Goal: Information Seeking & Learning: Learn about a topic

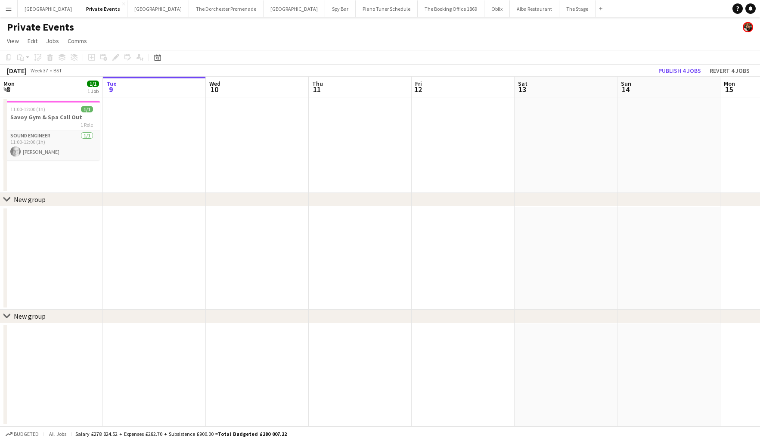
click at [10, 8] on app-icon "Menu" at bounding box center [8, 8] width 7 height 7
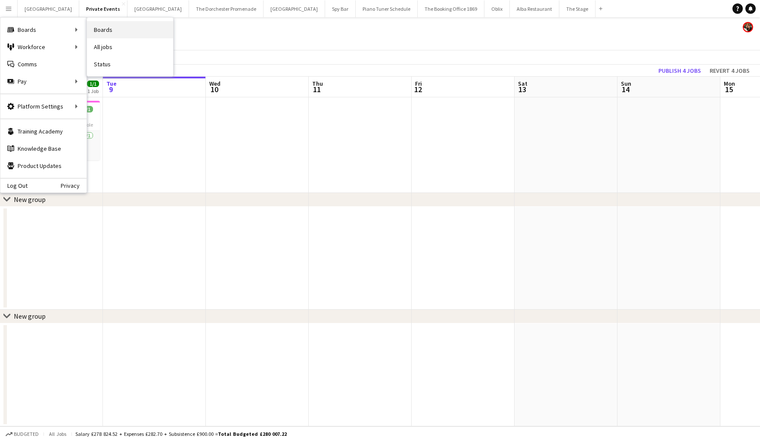
click at [115, 27] on link "Boards" at bounding box center [130, 29] width 86 height 17
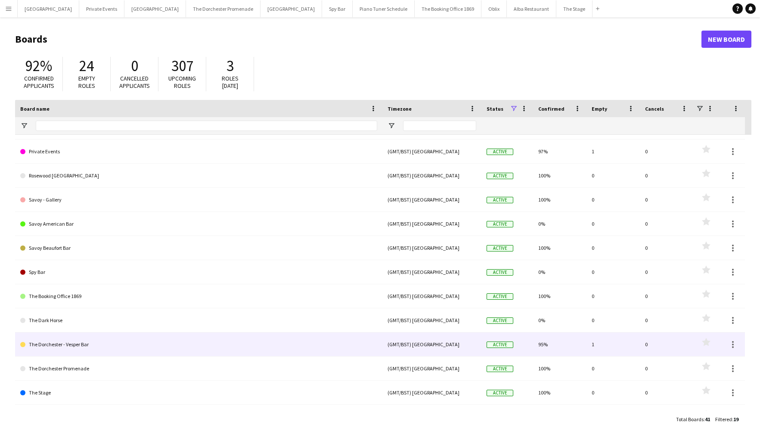
scroll to position [182, 0]
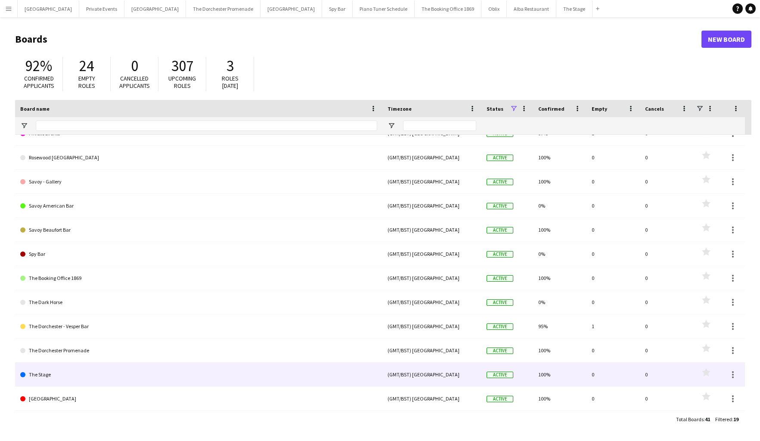
click at [187, 367] on link "The Stage" at bounding box center [198, 375] width 357 height 24
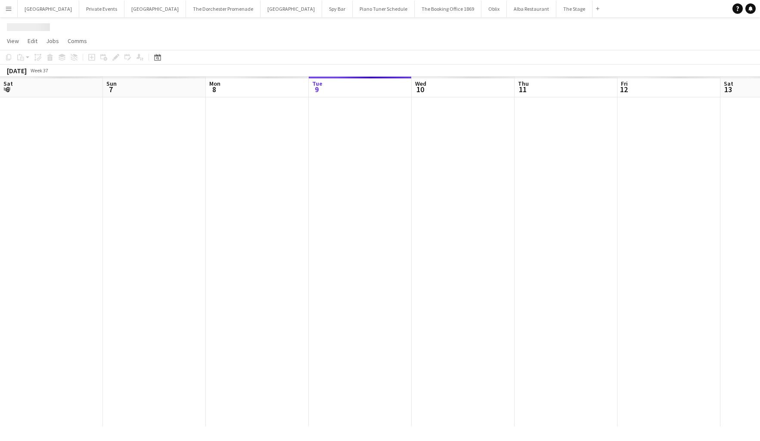
scroll to position [0, 206]
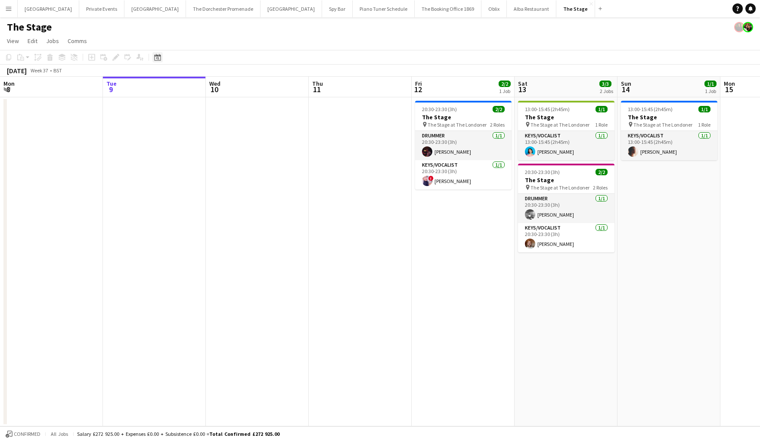
click at [155, 58] on icon "Date picker" at bounding box center [157, 57] width 7 height 7
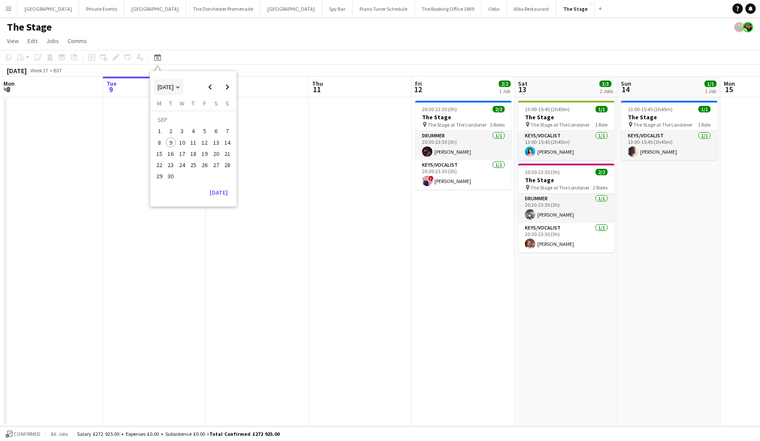
click at [180, 88] on span "[DATE]" at bounding box center [169, 87] width 22 height 8
click at [166, 131] on span "2024" at bounding box center [164, 131] width 18 height 10
click at [223, 146] on span "DEC" at bounding box center [223, 142] width 18 height 10
click at [171, 166] on span "24" at bounding box center [171, 167] width 10 height 10
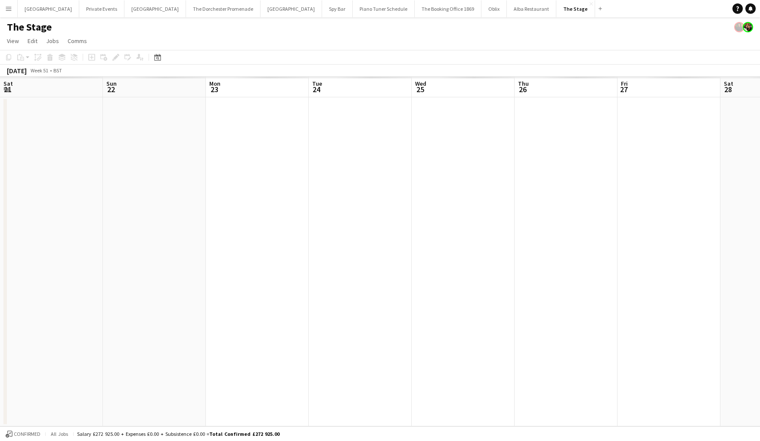
scroll to position [0, 296]
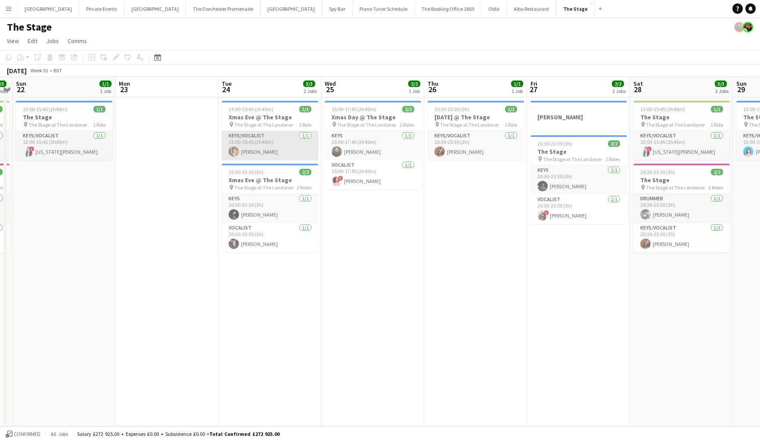
click at [237, 150] on app-user-avatar at bounding box center [234, 151] width 10 height 10
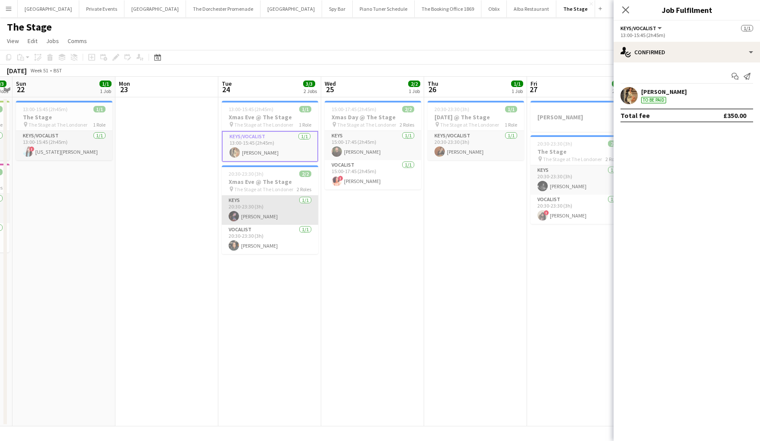
click at [255, 212] on app-card-role "Keys [DATE] 20:30-23:30 (3h) [PERSON_NAME]" at bounding box center [270, 210] width 97 height 29
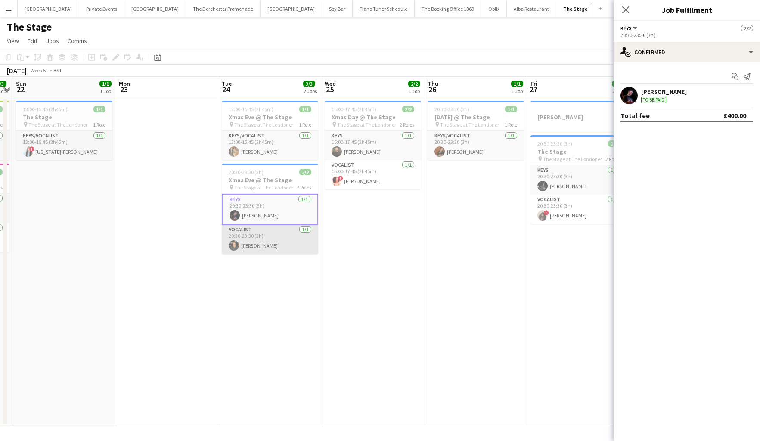
click at [258, 253] on app-card-role "Vocalist [DATE] 20:30-23:30 (3h) [PERSON_NAME]" at bounding box center [270, 239] width 97 height 29
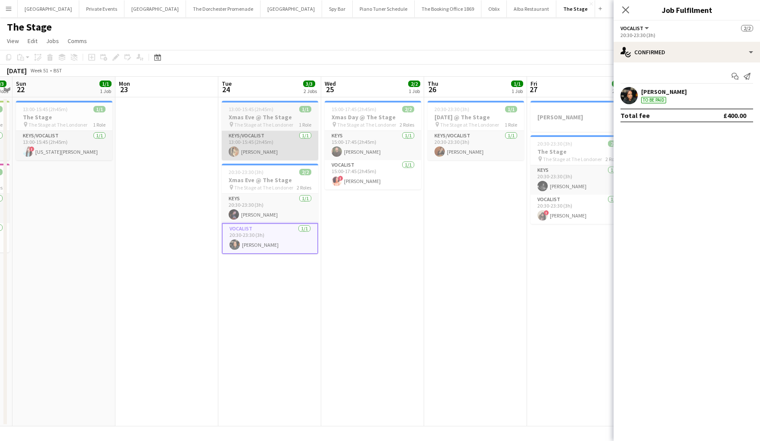
click at [271, 155] on app-card-role "Keys/Vocalist [DATE] 13:00-15:45 (2h45m) [PERSON_NAME]" at bounding box center [270, 145] width 97 height 29
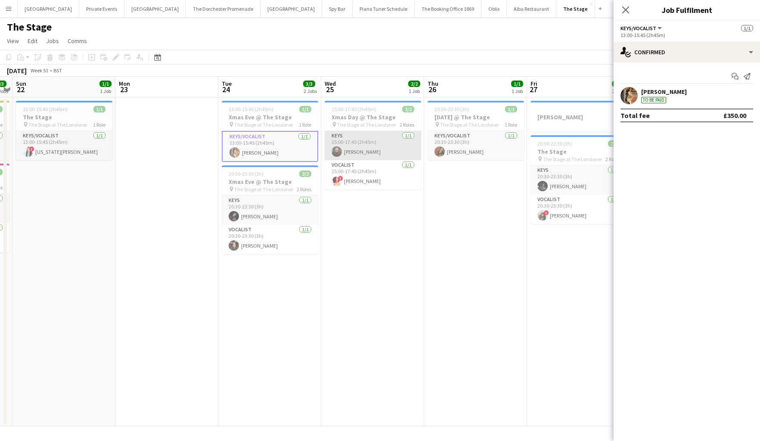
click at [349, 143] on app-card-role "Keys [DATE] 15:00-17:45 (2h45m) [PERSON_NAME]" at bounding box center [373, 145] width 97 height 29
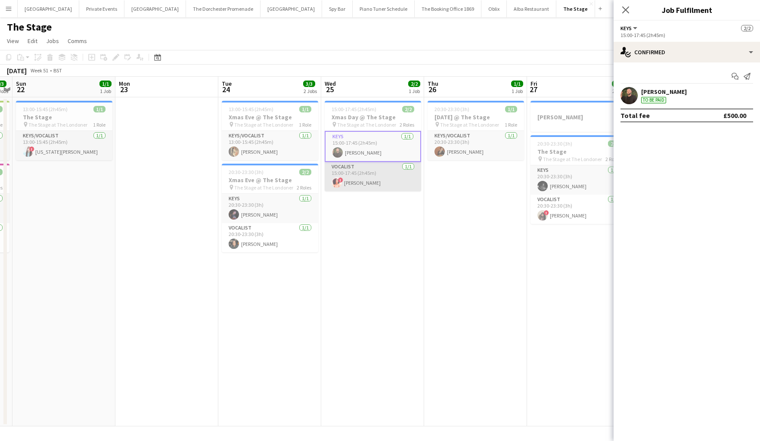
click at [358, 180] on app-card-role "Vocalist [DATE] 15:00-17:45 (2h45m) ! [PERSON_NAME]" at bounding box center [373, 176] width 97 height 29
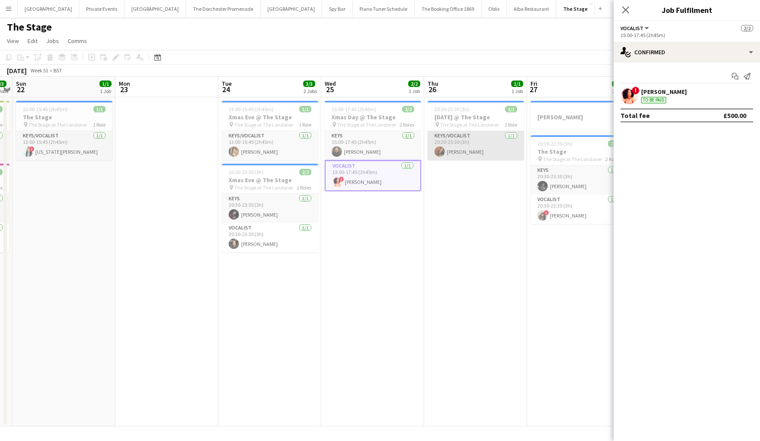
click at [431, 143] on app-card-role "Keys/Vocalist [DATE] 20:30-23:30 (3h) [PERSON_NAME]" at bounding box center [476, 145] width 97 height 29
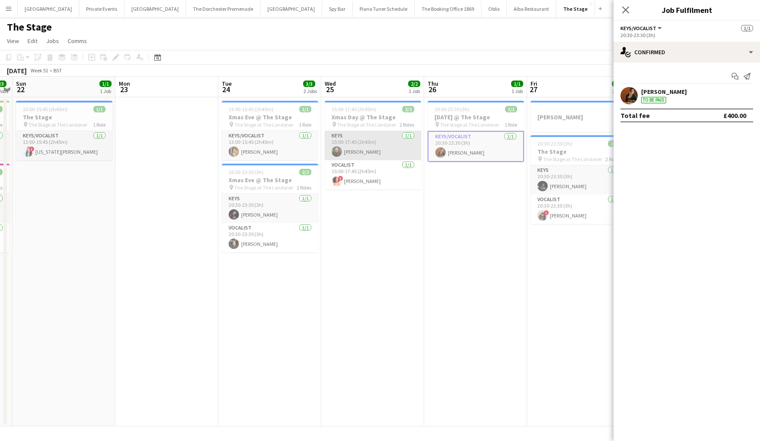
click at [372, 135] on app-card-role "Keys [DATE] 15:00-17:45 (2h45m) [PERSON_NAME]" at bounding box center [373, 145] width 97 height 29
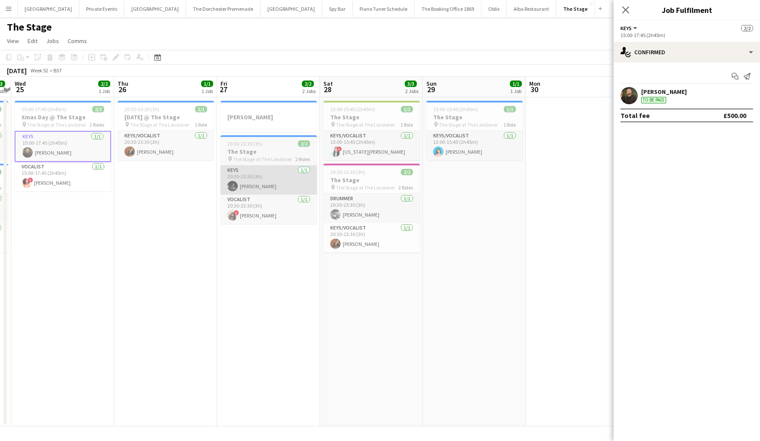
scroll to position [0, 402]
click at [255, 176] on app-card-role "Keys [DATE] 20:30-23:30 (3h) [PERSON_NAME]" at bounding box center [267, 179] width 97 height 29
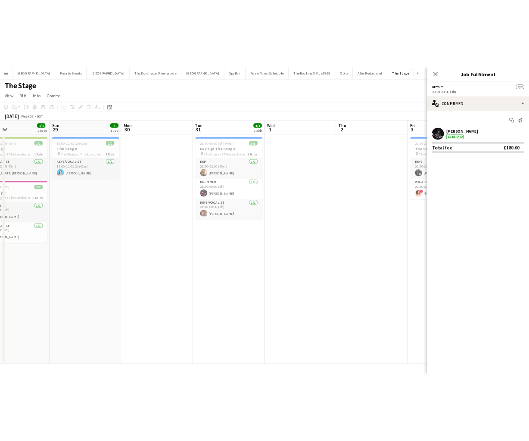
scroll to position [0, 354]
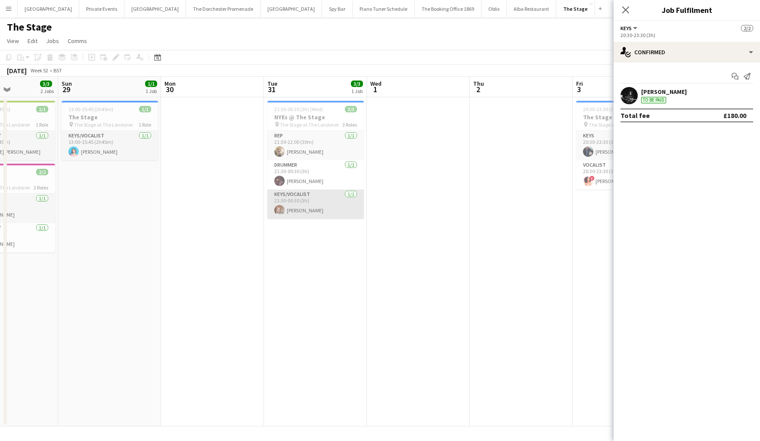
click at [302, 214] on app-card-role "Keys/Vocalist [DATE] 21:30-00:30 (3h) [PERSON_NAME]" at bounding box center [316, 204] width 97 height 29
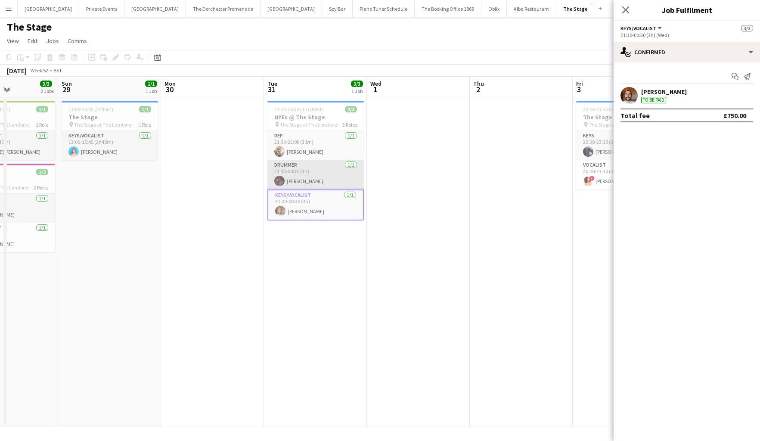
click at [299, 180] on app-card-role "Drummer [DATE] 21:30-00:30 (3h) [PERSON_NAME]" at bounding box center [316, 174] width 97 height 29
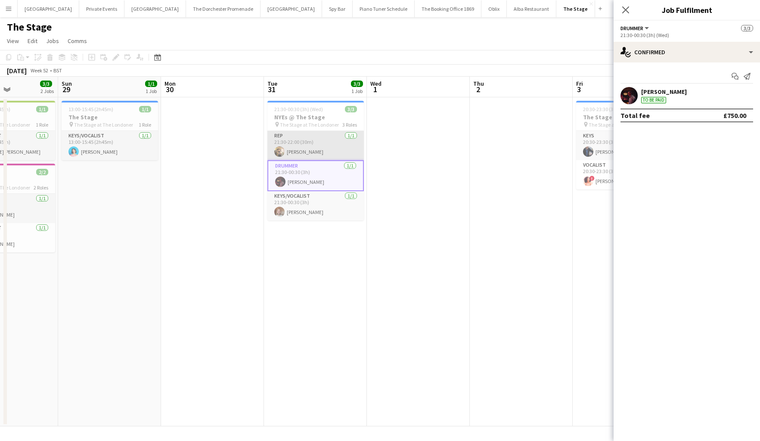
click at [296, 152] on app-card-role "Rep [DATE] 21:30-22:00 (30m) [PERSON_NAME]" at bounding box center [316, 145] width 97 height 29
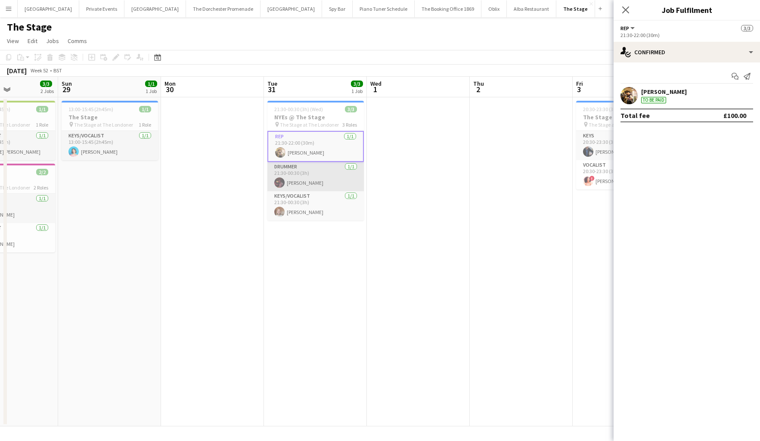
click at [296, 171] on app-card-role "Drummer [DATE] 21:30-00:30 (3h) [PERSON_NAME]" at bounding box center [316, 176] width 97 height 29
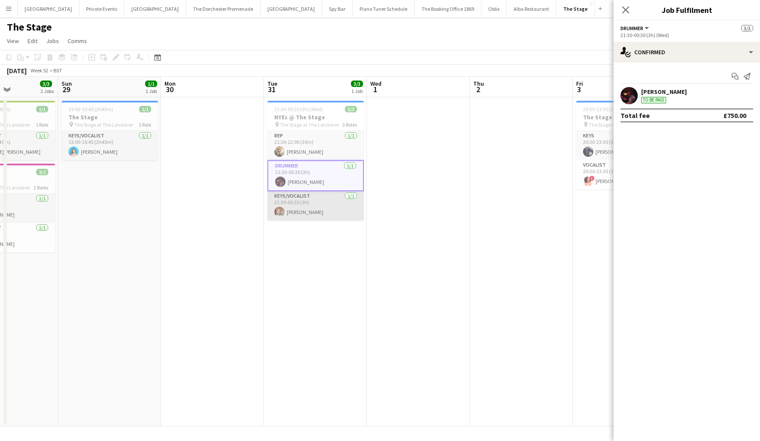
click at [293, 207] on app-card-role "Keys/Vocalist [DATE] 21:30-00:30 (3h) [PERSON_NAME]" at bounding box center [316, 205] width 97 height 29
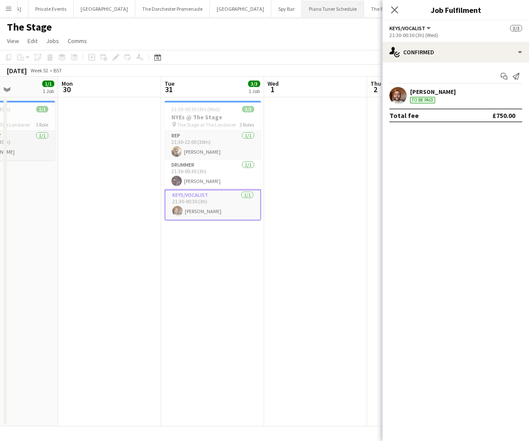
scroll to position [0, 0]
click at [15, 9] on button "Menu" at bounding box center [8, 8] width 17 height 17
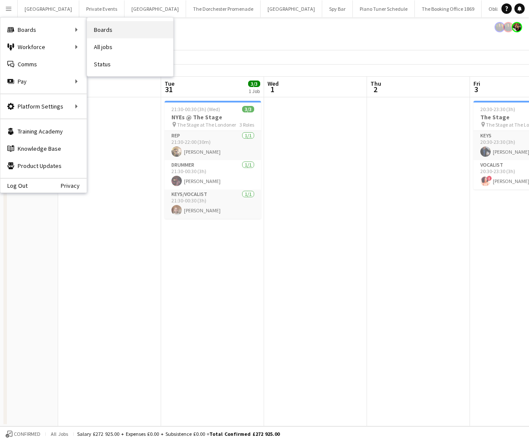
click at [110, 28] on link "Boards" at bounding box center [130, 29] width 86 height 17
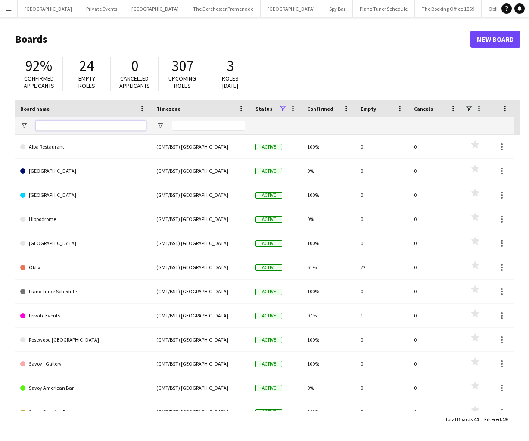
click at [78, 125] on input "Board name Filter Input" at bounding box center [91, 126] width 110 height 10
type input "*******"
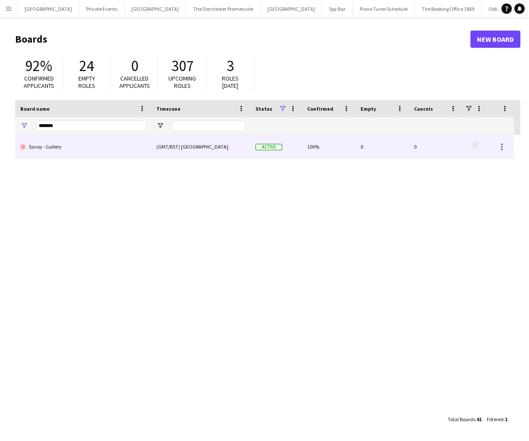
click at [91, 150] on link "Savoy - Gallery" at bounding box center [83, 147] width 126 height 24
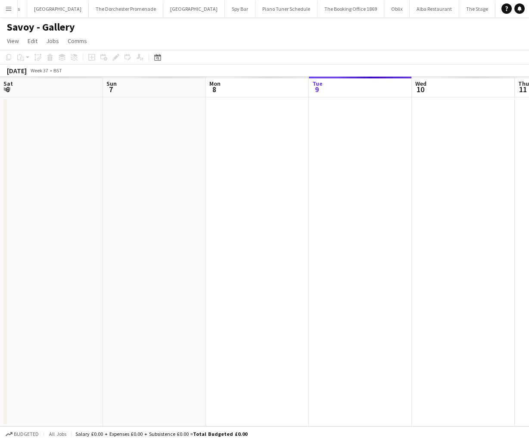
scroll to position [0, 206]
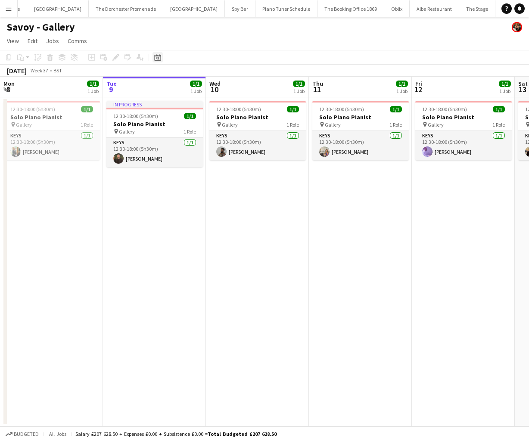
click at [159, 55] on icon at bounding box center [157, 57] width 6 height 7
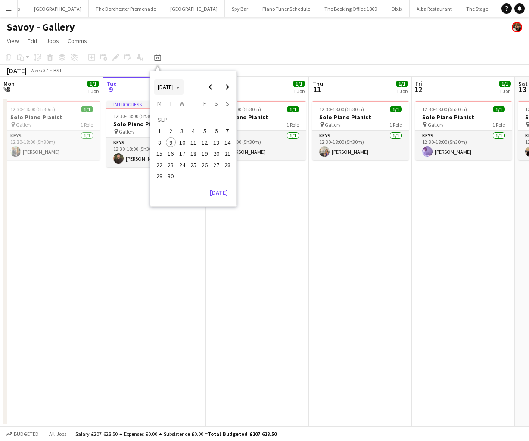
click at [174, 87] on span "[DATE]" at bounding box center [166, 87] width 16 height 8
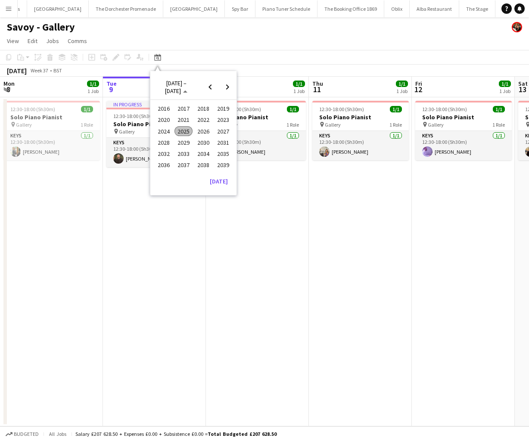
click at [167, 132] on span "2024" at bounding box center [164, 131] width 18 height 10
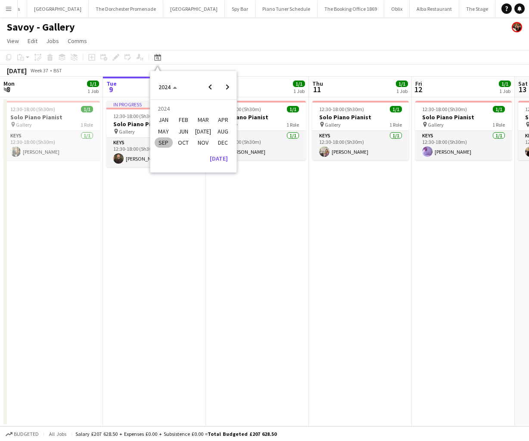
click at [223, 142] on span "DEC" at bounding box center [223, 142] width 18 height 10
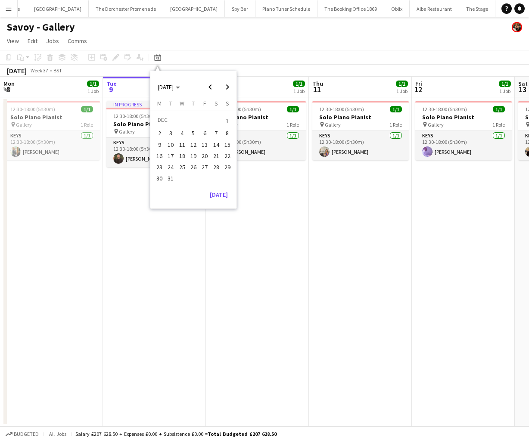
click at [169, 168] on span "24" at bounding box center [171, 167] width 10 height 10
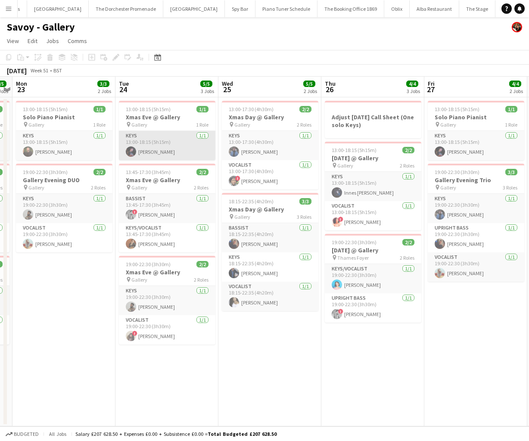
click at [141, 143] on app-card-role "Keys [DATE] 13:00-18:15 (5h15m) [PERSON_NAME]" at bounding box center [167, 145] width 97 height 29
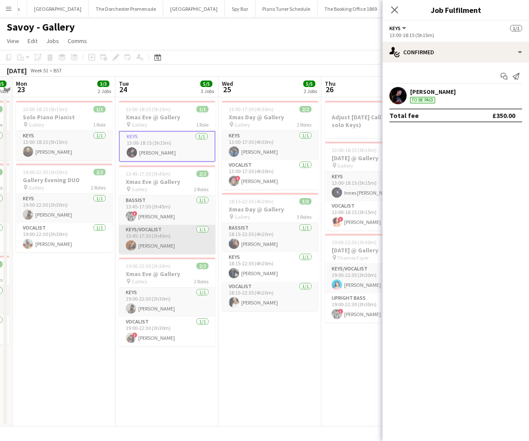
click at [153, 243] on app-card-role "Keys/Vocalist [DATE] 13:45-17:30 (3h45m) [PERSON_NAME]" at bounding box center [167, 239] width 97 height 29
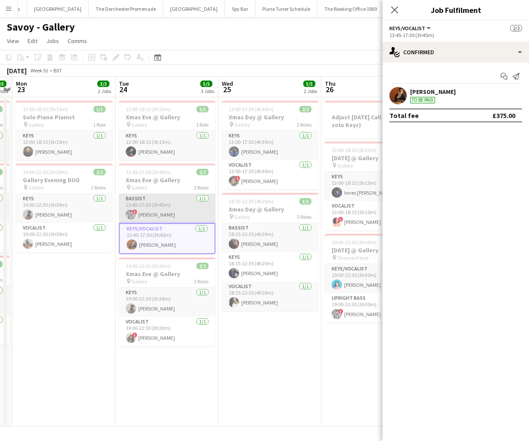
click at [148, 218] on app-card-role "Bassist [DATE] 13:45-17:30 (3h45m) ! [PERSON_NAME]" at bounding box center [167, 208] width 97 height 29
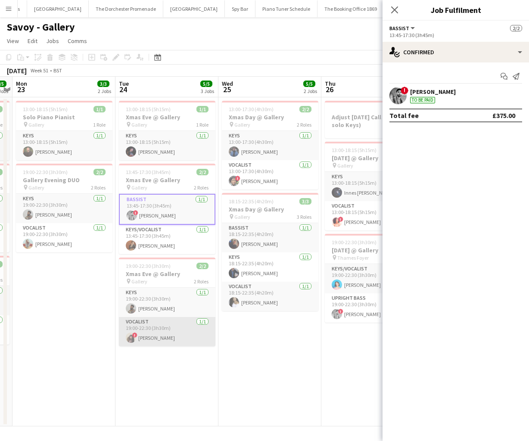
click at [152, 329] on app-card-role "Vocalist [DATE] 19:00-22:30 (3h30m) ! [PERSON_NAME]" at bounding box center [167, 331] width 97 height 29
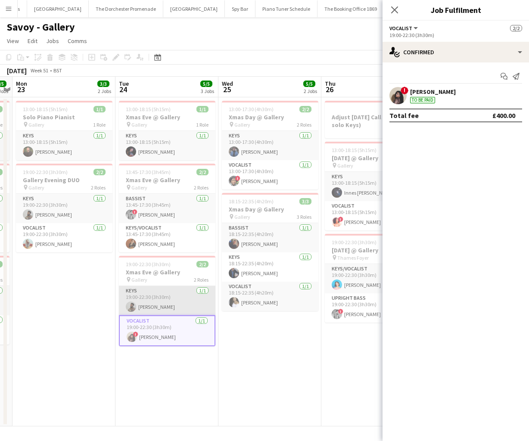
click at [152, 303] on app-card-role "Keys [DATE] 19:00-22:30 (3h30m) [PERSON_NAME]" at bounding box center [167, 300] width 97 height 29
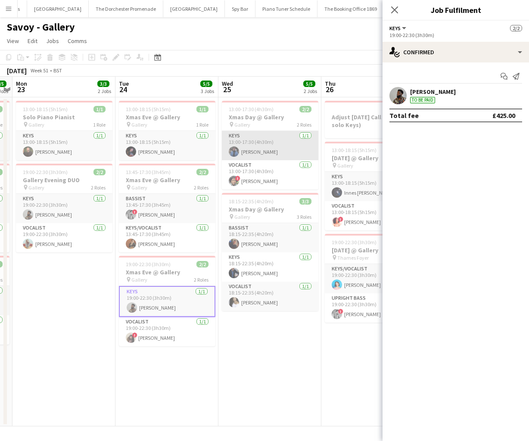
click at [244, 141] on app-card-role "Keys [DATE] 13:00-17:30 (4h30m) [PERSON_NAME]" at bounding box center [270, 145] width 97 height 29
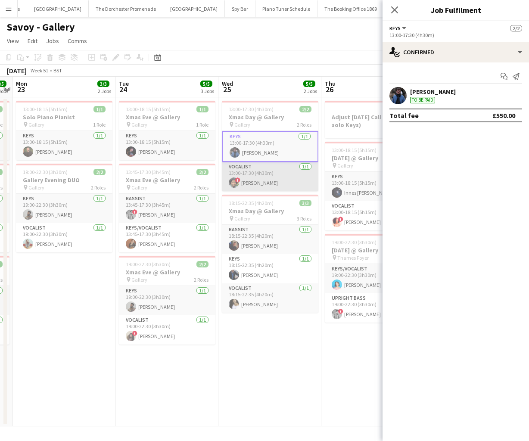
click at [257, 181] on app-card-role "Vocalist [DATE] 13:00-17:30 (4h30m) ! [PERSON_NAME][GEOGRAPHIC_DATA]" at bounding box center [270, 176] width 97 height 29
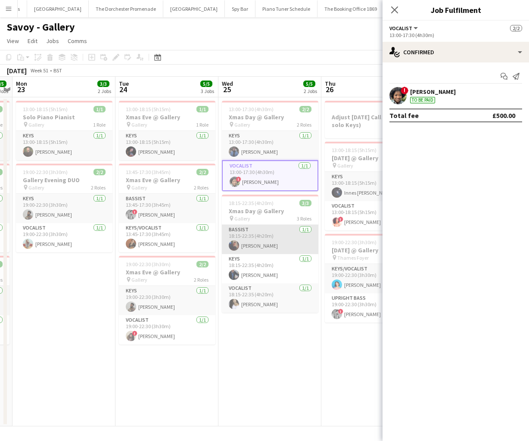
click at [256, 247] on app-card-role "Bassist [DATE] 18:15-22:35 (4h20m) [PERSON_NAME]" at bounding box center [270, 239] width 97 height 29
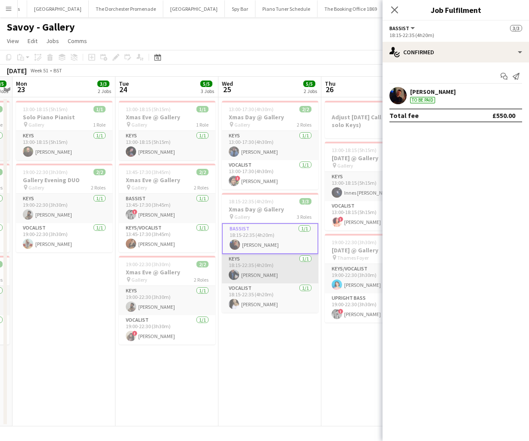
click at [257, 275] on app-card-role "Keys [DATE] 18:15-22:35 (4h20m) [PERSON_NAME]" at bounding box center [270, 268] width 97 height 29
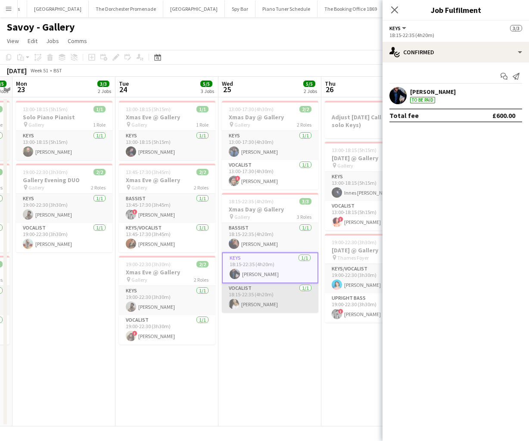
click at [263, 300] on app-card-role "Vocalist [DATE] 18:15-22:35 (4h20m) [PERSON_NAME]" at bounding box center [270, 297] width 97 height 29
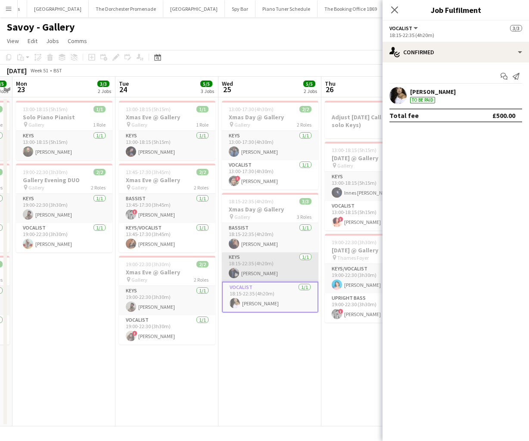
click at [259, 276] on app-card-role "Keys [DATE] 18:15-22:35 (4h20m) [PERSON_NAME]" at bounding box center [270, 266] width 97 height 29
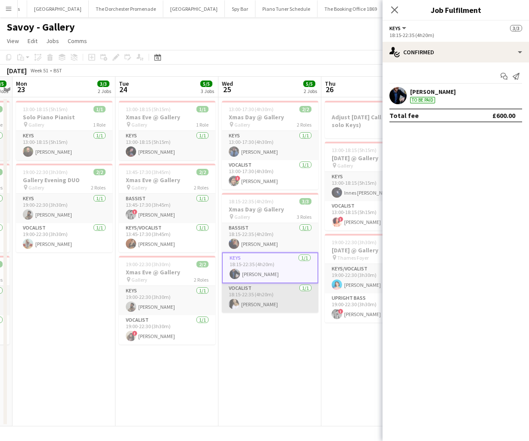
click at [255, 287] on app-card-role "Vocalist [DATE] 18:15-22:35 (4h20m) [PERSON_NAME]" at bounding box center [270, 297] width 97 height 29
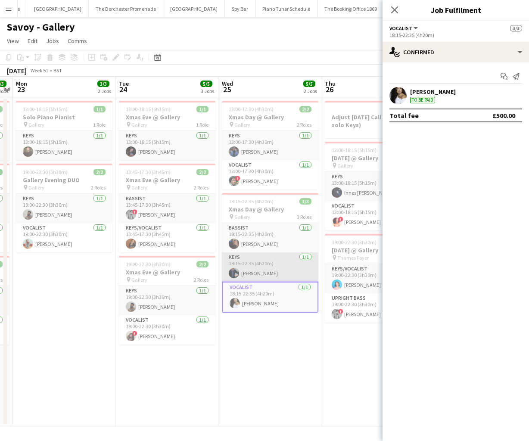
click at [248, 264] on app-card-role "Keys [DATE] 18:15-22:35 (4h20m) [PERSON_NAME]" at bounding box center [270, 266] width 97 height 29
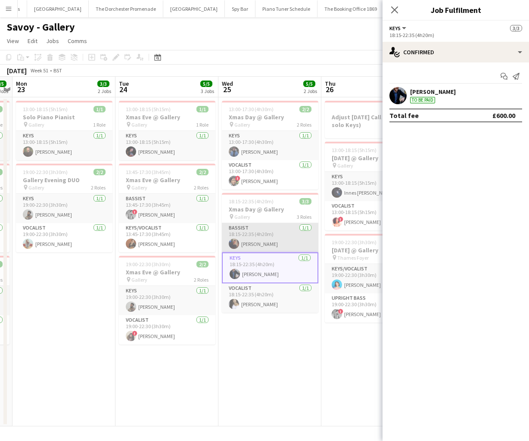
click at [246, 245] on app-card-role "Bassist [DATE] 18:15-22:35 (4h20m) [PERSON_NAME]" at bounding box center [270, 237] width 97 height 29
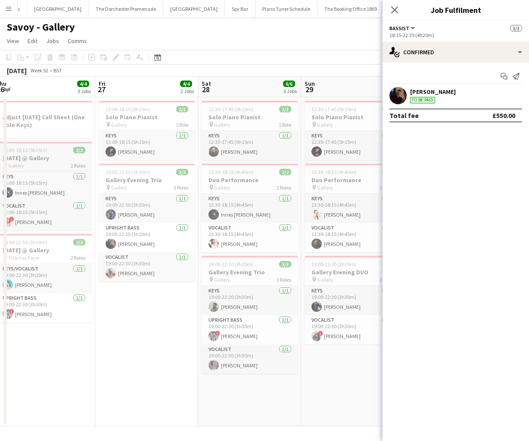
scroll to position [0, 254]
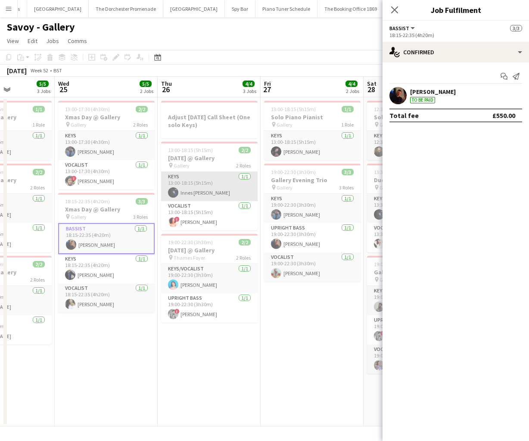
click at [191, 188] on app-card-role "Keys [DATE] 13:00-18:15 (5h15m) Innes [PERSON_NAME]" at bounding box center [209, 186] width 97 height 29
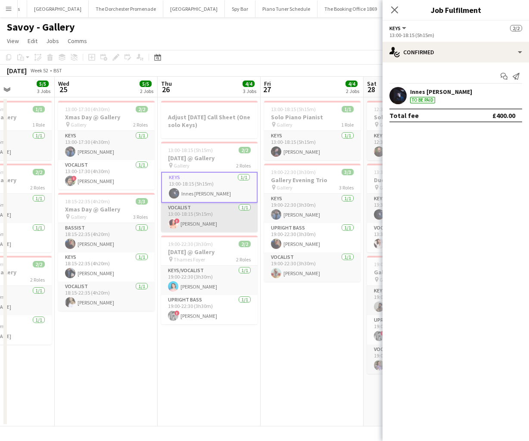
click at [195, 216] on app-card-role "Vocalist [DATE] 13:00-18:15 (5h15m) ! [PERSON_NAME]" at bounding box center [209, 217] width 97 height 29
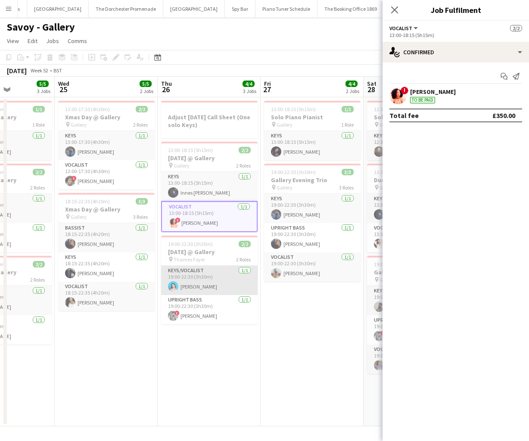
click at [196, 290] on app-card-role "Keys/Vocalist [DATE] 19:00-22:30 (3h30m) [PERSON_NAME]" at bounding box center [209, 280] width 97 height 29
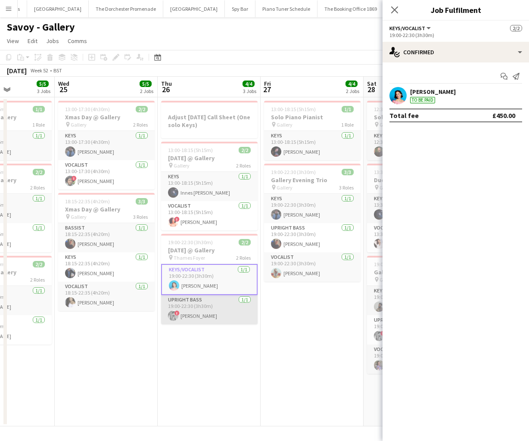
click at [196, 308] on app-card-role "Upright Bass [DATE] 19:00-22:30 (3h30m) ! [PERSON_NAME]" at bounding box center [209, 309] width 97 height 29
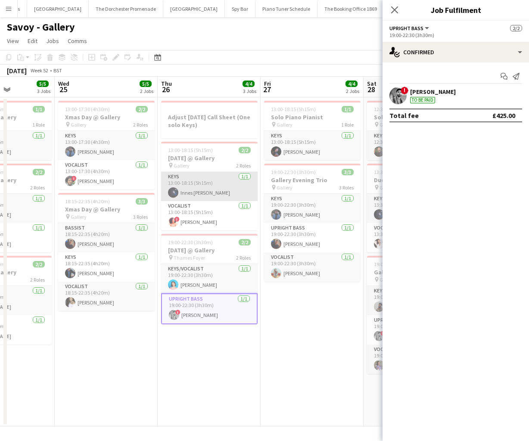
click at [203, 185] on app-card-role "Keys [DATE] 13:00-18:15 (5h15m) Innes [PERSON_NAME]" at bounding box center [209, 186] width 97 height 29
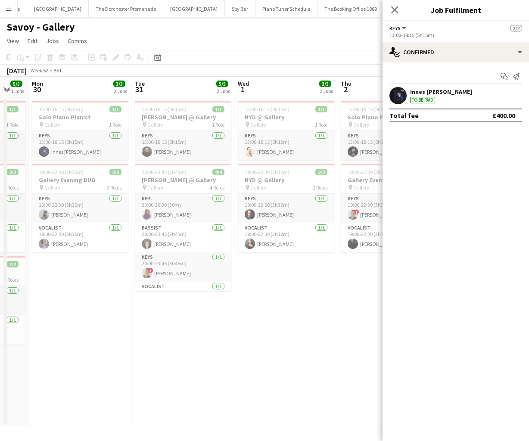
scroll to position [0, 384]
click at [171, 154] on app-card-role "Keys [DATE] 13:00-18:15 (5h15m) [PERSON_NAME]" at bounding box center [182, 145] width 97 height 29
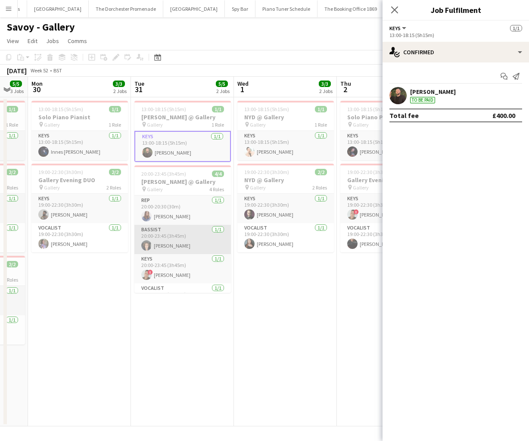
click at [170, 230] on app-card-role "Bassist [DATE] 20:00-23:45 (3h45m) [PERSON_NAME]" at bounding box center [182, 239] width 97 height 29
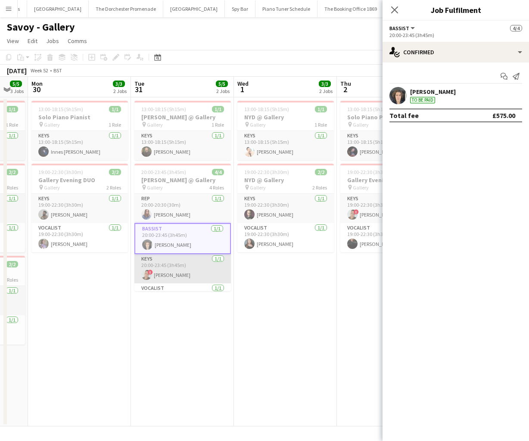
click at [174, 263] on app-card-role "Keys [DATE] 20:00-23:45 (3h45m) ! [PERSON_NAME]" at bounding box center [182, 268] width 97 height 29
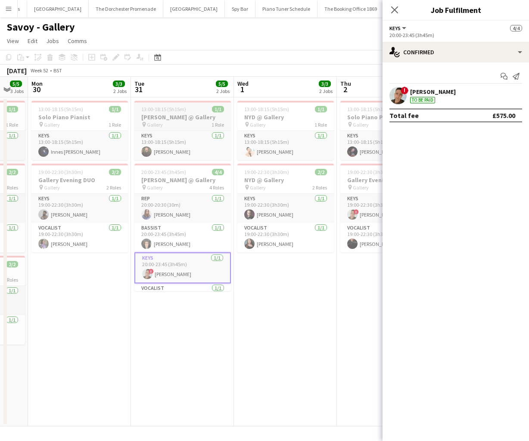
click at [186, 124] on div "pin Gallery 1 Role" at bounding box center [182, 124] width 97 height 7
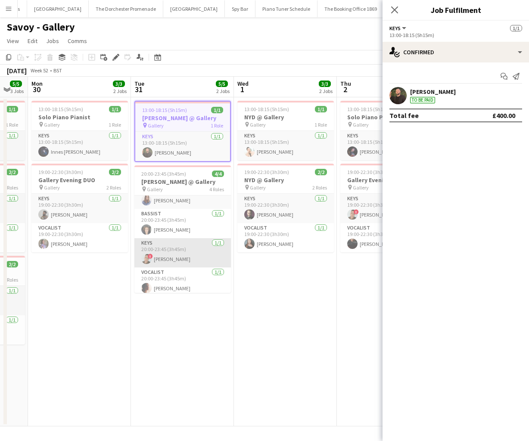
scroll to position [17, 0]
click at [180, 278] on app-card-role "Vocalist [DATE] 20:00-23:45 (3h45m) [PERSON_NAME]" at bounding box center [182, 280] width 97 height 29
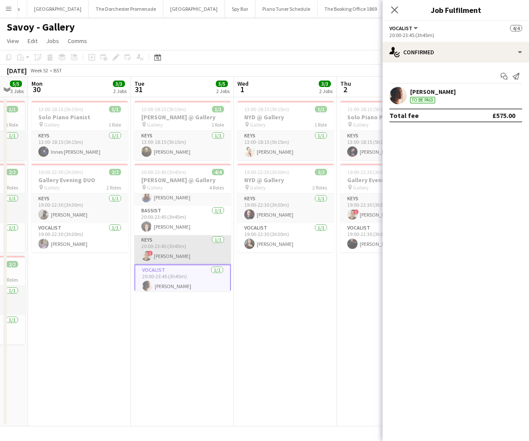
click at [178, 259] on app-card-role "Keys [DATE] 20:00-23:45 (3h45m) ! [PERSON_NAME]" at bounding box center [182, 249] width 97 height 29
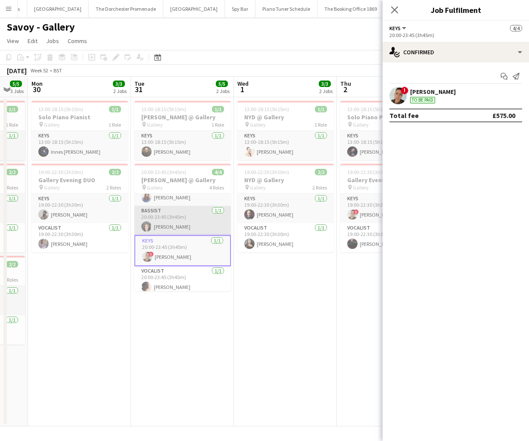
click at [176, 227] on app-card-role "Bassist [DATE] 20:00-23:45 (3h45m) [PERSON_NAME]" at bounding box center [182, 220] width 97 height 29
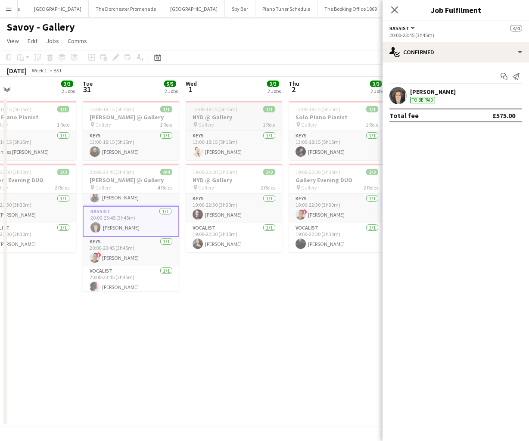
scroll to position [0, 232]
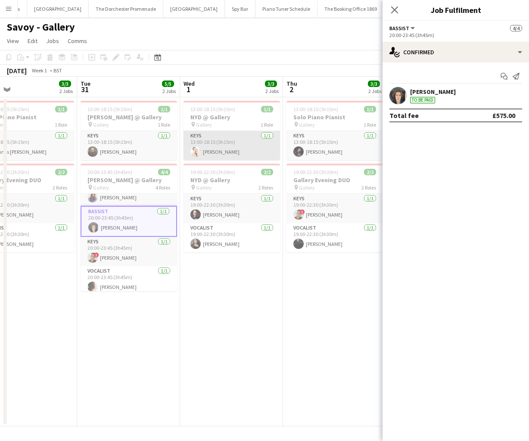
click at [237, 150] on app-card-role "Keys [DATE] 13:00-18:15 (5h15m) [PERSON_NAME]" at bounding box center [232, 145] width 97 height 29
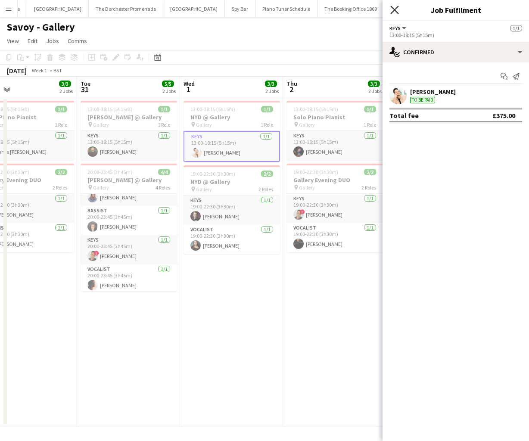
click at [397, 11] on icon "Close pop-in" at bounding box center [394, 10] width 8 height 8
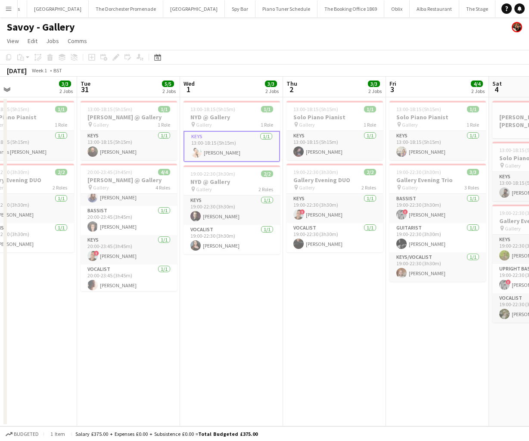
click at [12, 11] on button "Menu" at bounding box center [8, 8] width 17 height 17
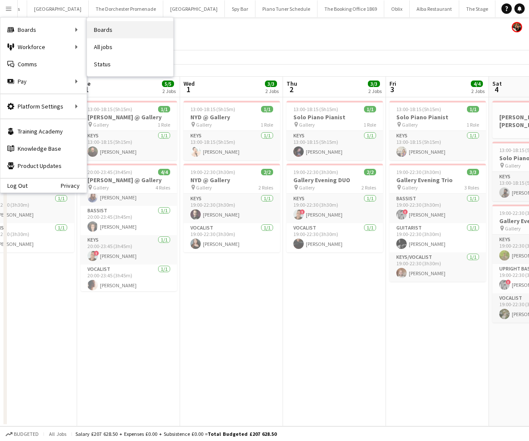
click at [112, 28] on link "Boards" at bounding box center [130, 29] width 86 height 17
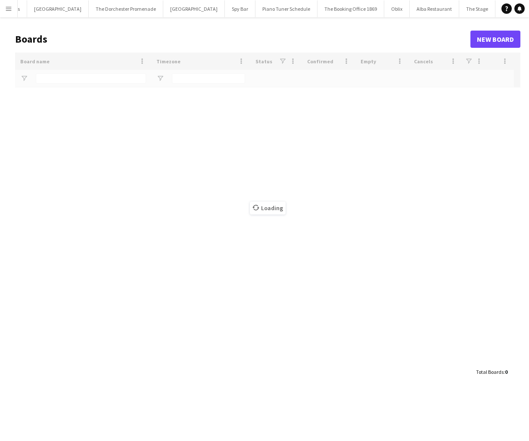
scroll to position [0, 97]
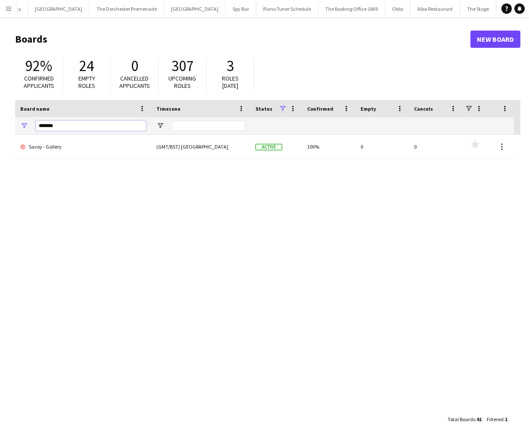
drag, startPoint x: 58, startPoint y: 125, endPoint x: 19, endPoint y: 124, distance: 38.4
click at [19, 124] on div "*******" at bounding box center [83, 125] width 136 height 17
type input "*******"
click at [64, 138] on link "Savoy Beaufort Bar" at bounding box center [83, 147] width 126 height 24
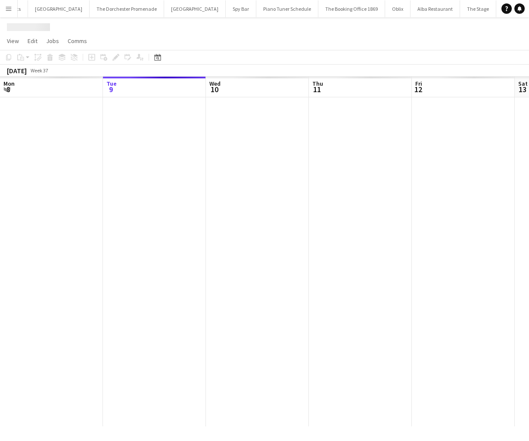
scroll to position [0, 153]
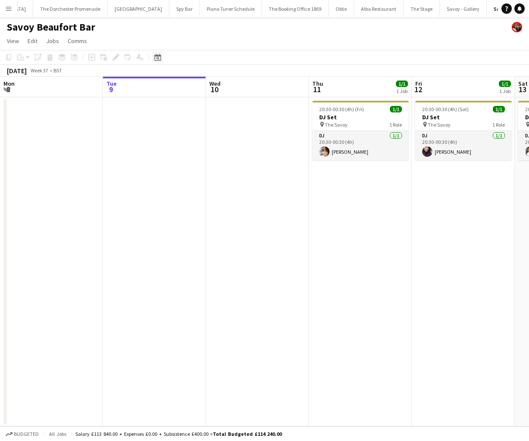
click at [160, 59] on icon at bounding box center [157, 57] width 6 height 7
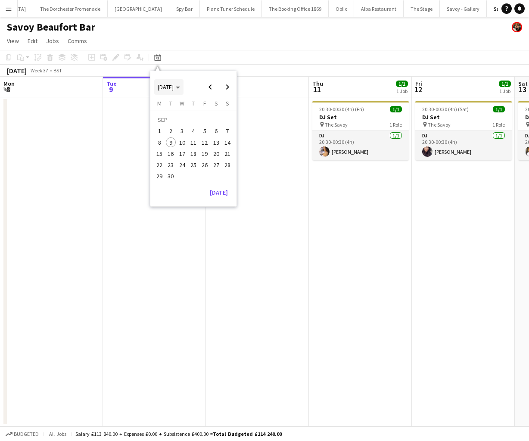
click at [180, 87] on span "[DATE]" at bounding box center [169, 87] width 22 height 8
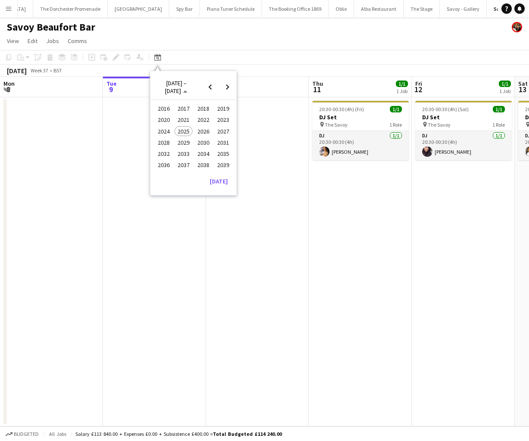
click at [170, 131] on span "2024" at bounding box center [164, 131] width 18 height 10
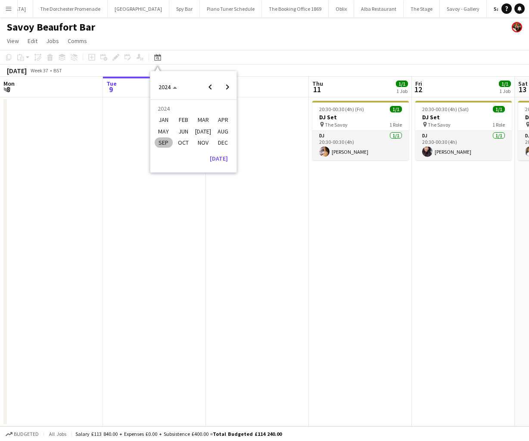
click at [221, 142] on span "DEC" at bounding box center [223, 142] width 18 height 10
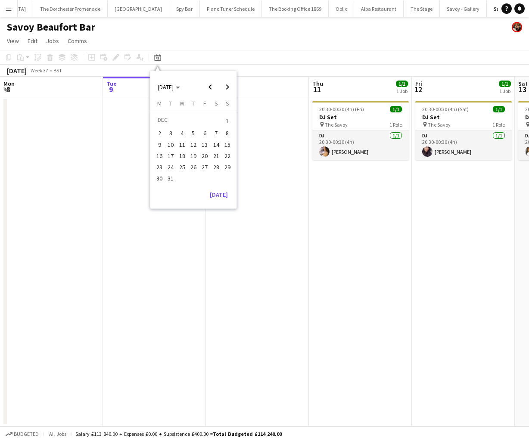
click at [172, 168] on span "24" at bounding box center [171, 167] width 10 height 10
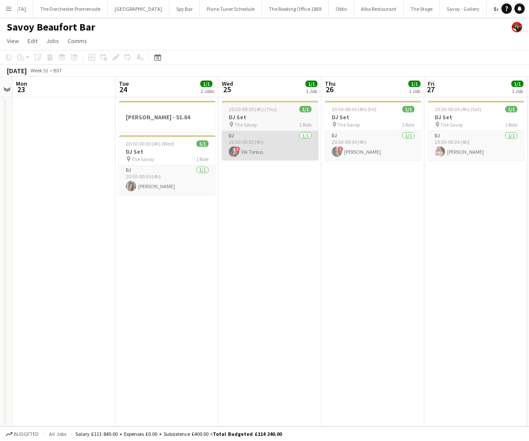
click at [255, 155] on app-card-role "DJ [DATE] 20:30-00:30 (4h) ! Vik Toreus" at bounding box center [270, 145] width 97 height 29
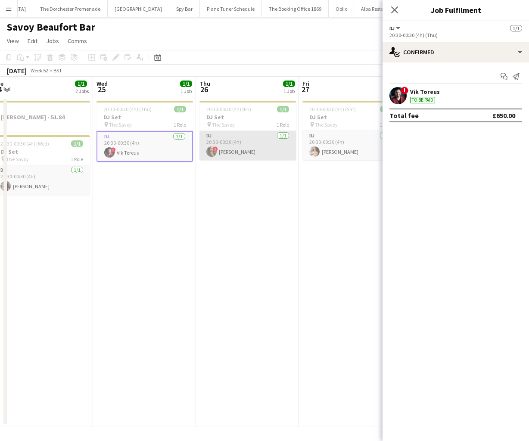
click at [260, 151] on app-card-role "DJ [DATE] 20:30-00:30 (4h) ! [PERSON_NAME]" at bounding box center [247, 145] width 97 height 29
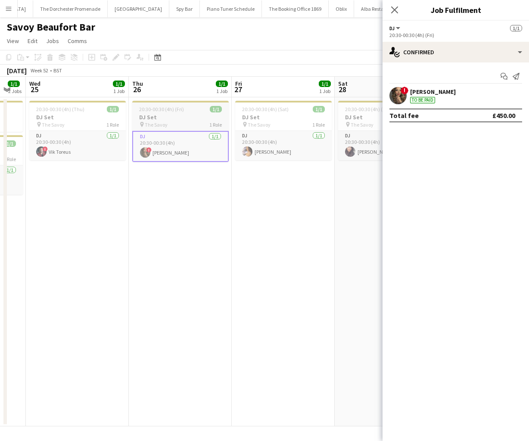
scroll to position [0, 284]
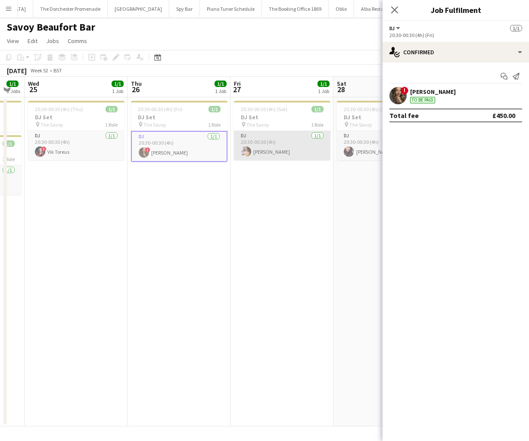
click at [255, 151] on app-card-role "DJ [DATE] 20:30-00:30 (4h) [PERSON_NAME]" at bounding box center [282, 145] width 97 height 29
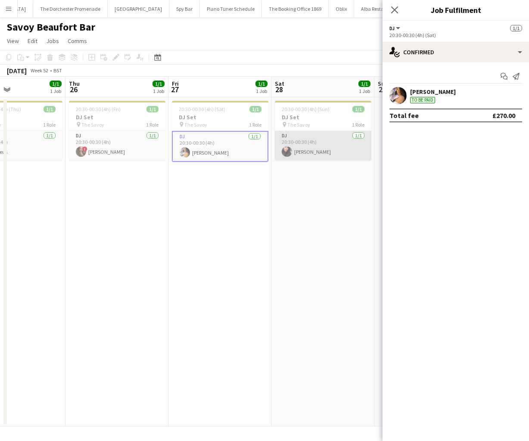
scroll to position [0, 347]
click at [283, 150] on app-user-avatar at bounding box center [286, 151] width 10 height 10
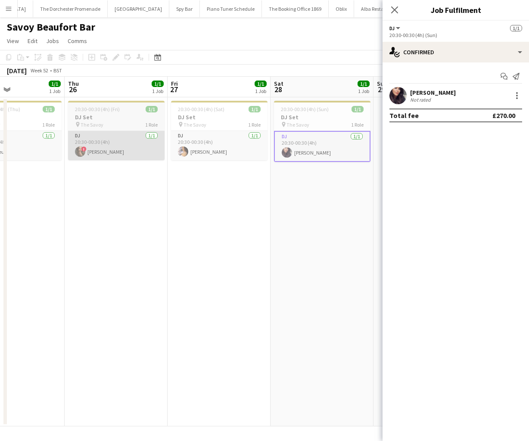
scroll to position [0, 348]
click at [106, 146] on app-card-role "DJ [DATE] 20:30-00:30 (4h) ! [PERSON_NAME]" at bounding box center [116, 145] width 97 height 29
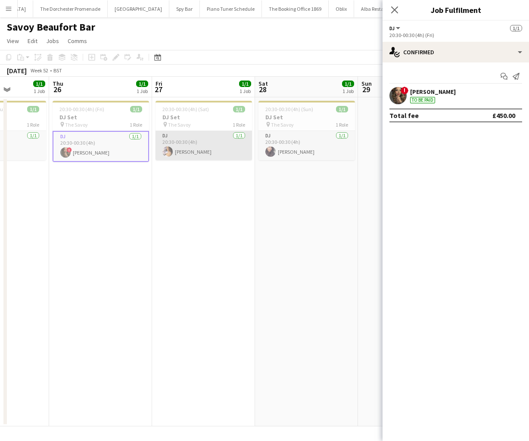
scroll to position [0, 236]
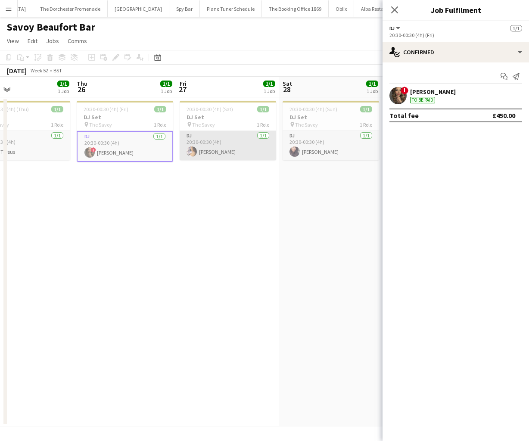
click at [210, 142] on app-card-role "DJ [DATE] 20:30-00:30 (4h) [PERSON_NAME]" at bounding box center [228, 145] width 97 height 29
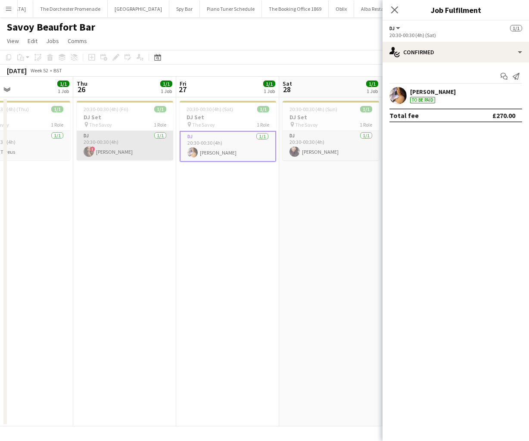
click at [121, 147] on app-card-role "DJ [DATE] 20:30-00:30 (4h) ! [PERSON_NAME]" at bounding box center [125, 145] width 97 height 29
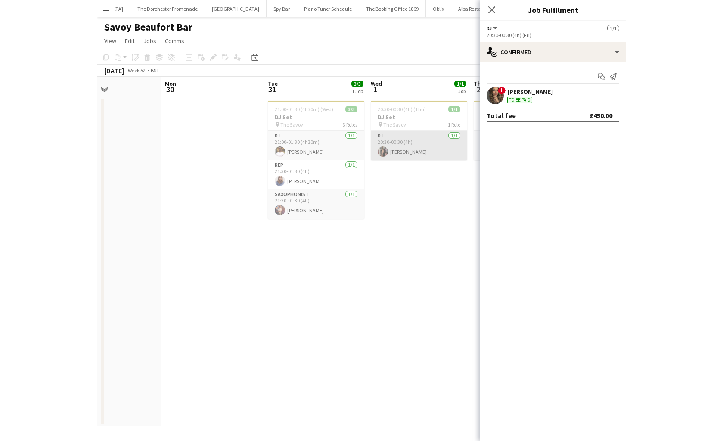
scroll to position [0, 245]
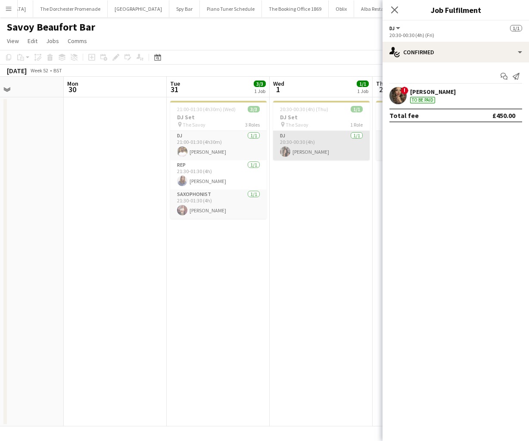
click at [306, 143] on app-card-role "DJ [DATE] 20:30-00:30 (4h) [PERSON_NAME]" at bounding box center [321, 145] width 97 height 29
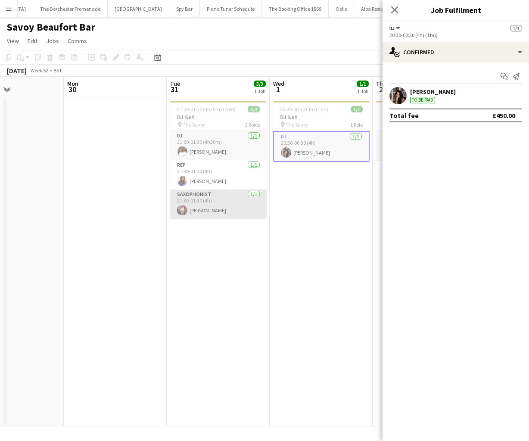
click at [214, 199] on app-card-role "Saxophonist [DATE] 21:30-01:30 (4h) [PERSON_NAME]" at bounding box center [218, 204] width 97 height 29
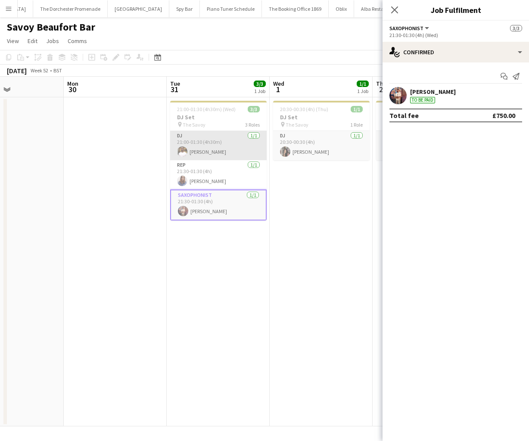
click at [209, 142] on app-card-role "DJ [DATE] 21:00-01:30 (4h30m) [PERSON_NAME]" at bounding box center [218, 145] width 97 height 29
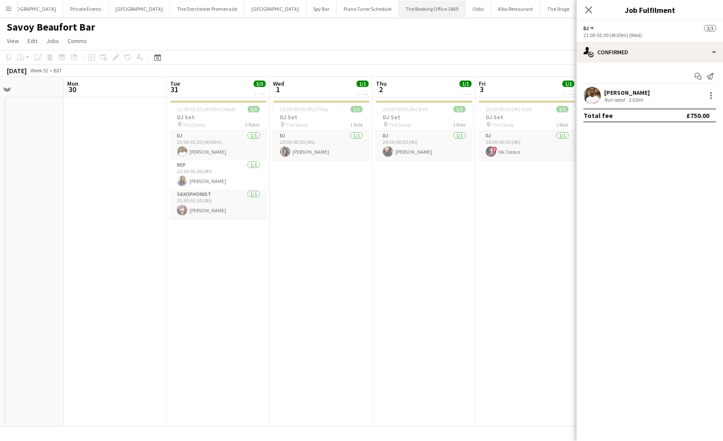
scroll to position [0, 0]
click at [482, 12] on button "Oblix Close" at bounding box center [494, 8] width 25 height 17
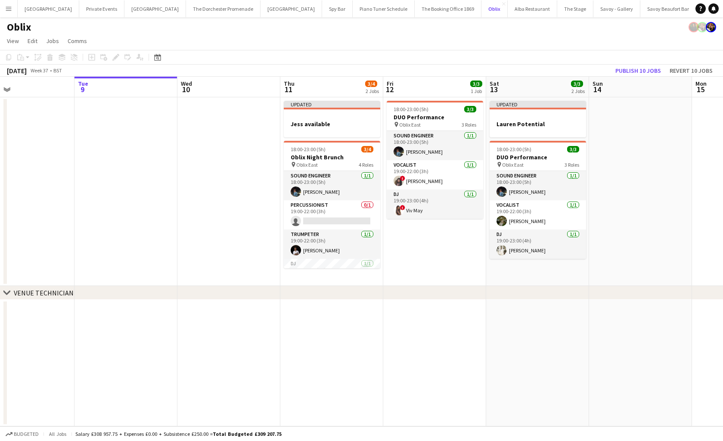
scroll to position [0, 236]
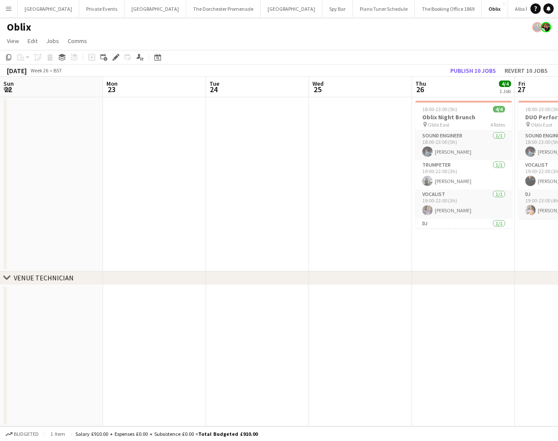
scroll to position [0, 230]
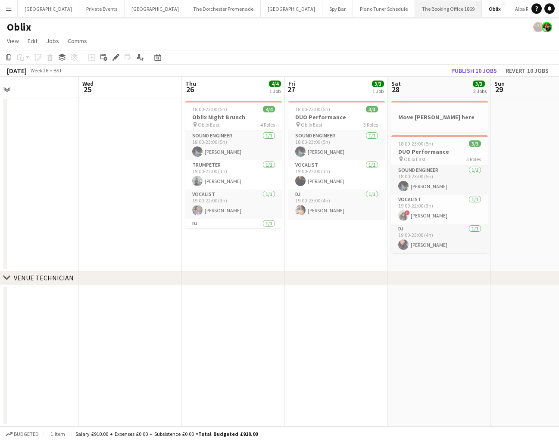
click at [415, 14] on button "The Booking Office 1869 Close" at bounding box center [448, 8] width 67 height 17
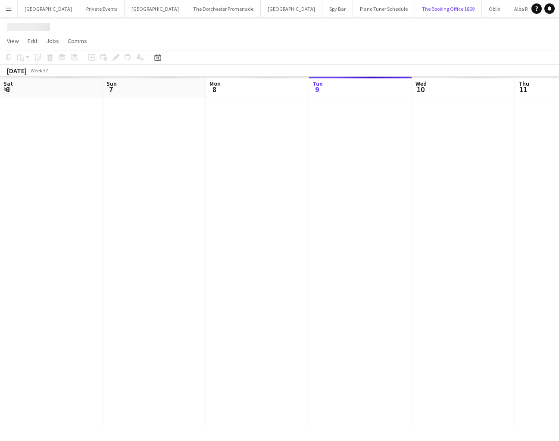
scroll to position [0, 206]
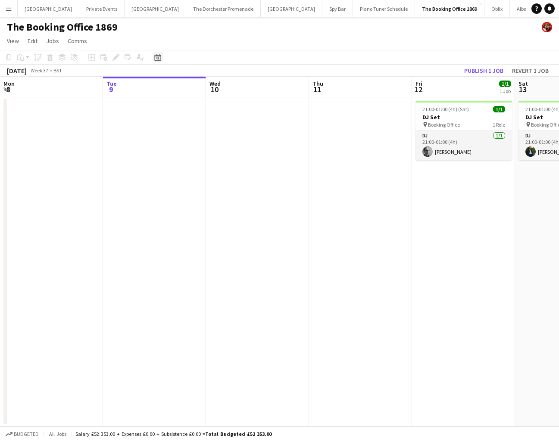
click at [156, 59] on icon "Date picker" at bounding box center [157, 57] width 7 height 7
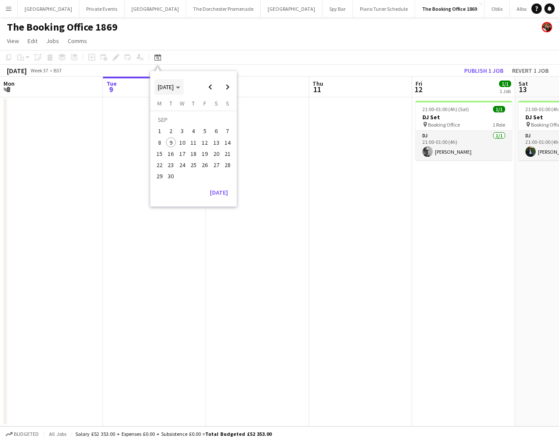
click at [174, 90] on span "[DATE]" at bounding box center [166, 87] width 16 height 8
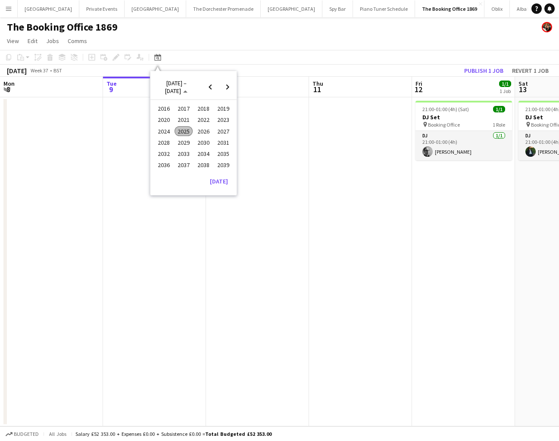
click at [168, 133] on span "2024" at bounding box center [164, 131] width 18 height 10
click at [218, 141] on span "DEC" at bounding box center [223, 142] width 18 height 10
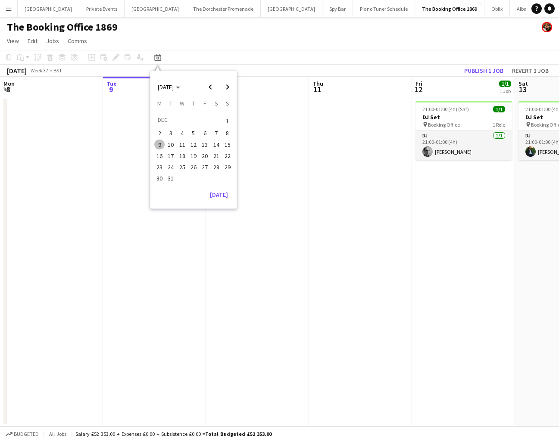
click at [168, 181] on span "31" at bounding box center [171, 179] width 10 height 10
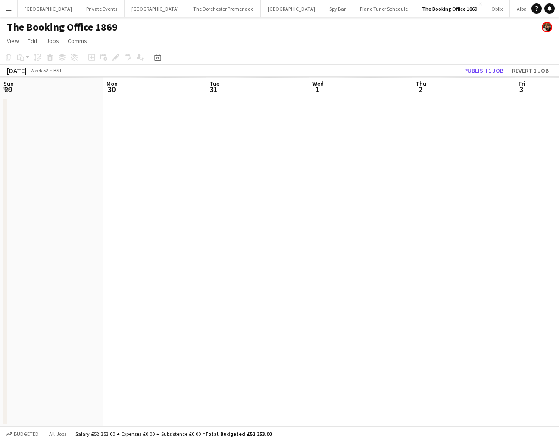
scroll to position [0, 296]
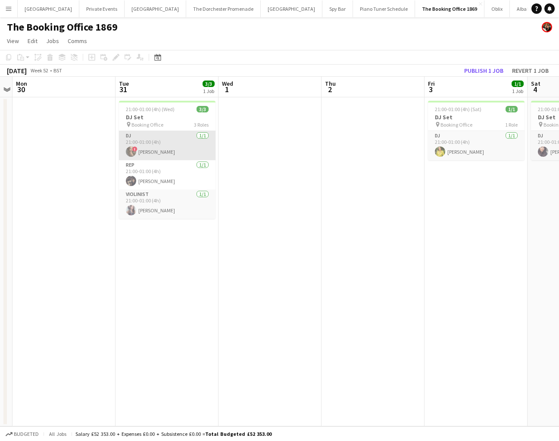
click at [146, 139] on app-card-role "DJ 1/1 21:00-01:00 (4h) ! Sumi Browne" at bounding box center [167, 145] width 97 height 29
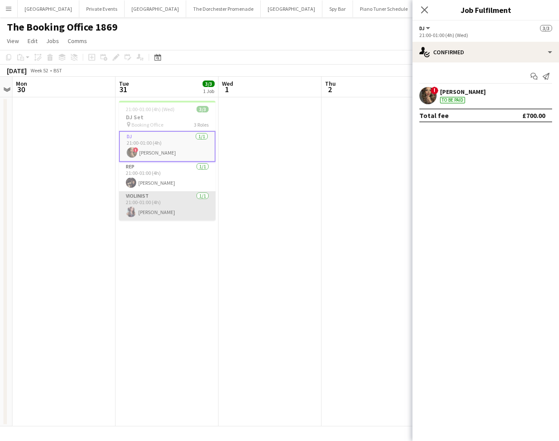
click at [152, 211] on app-card-role "Violinist 1/1 21:00-01:00 (4h) Olga Eckert" at bounding box center [167, 205] width 97 height 29
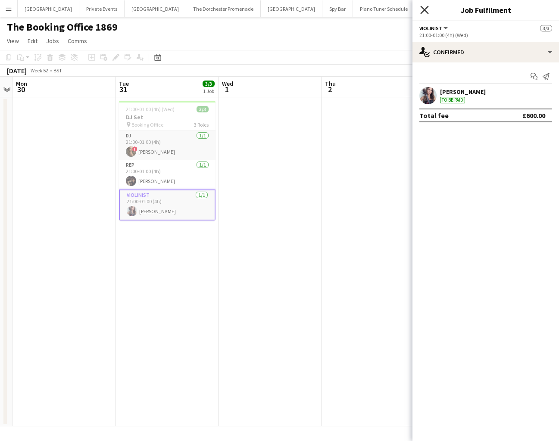
click at [421, 9] on icon "Close pop-in" at bounding box center [424, 10] width 8 height 8
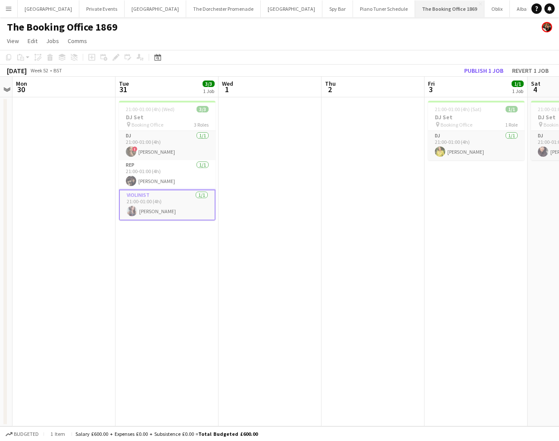
scroll to position [0, 22]
click at [462, 13] on button "Oblix Close" at bounding box center [474, 8] width 25 height 17
